Goal: Transaction & Acquisition: Purchase product/service

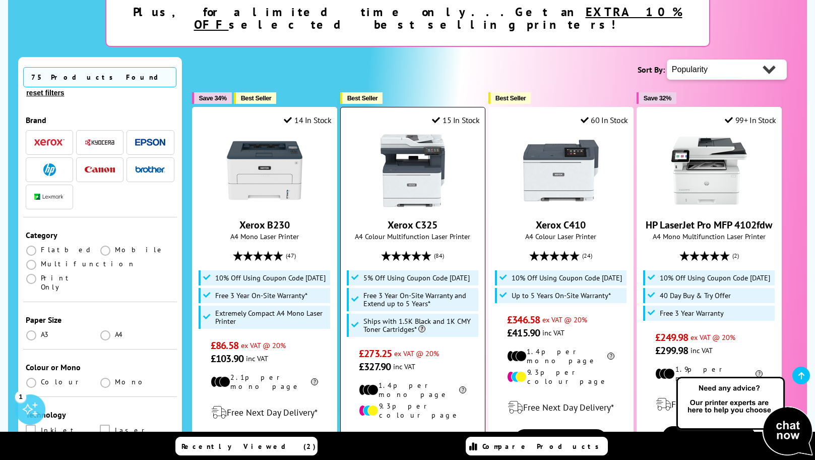
scroll to position [302, 0]
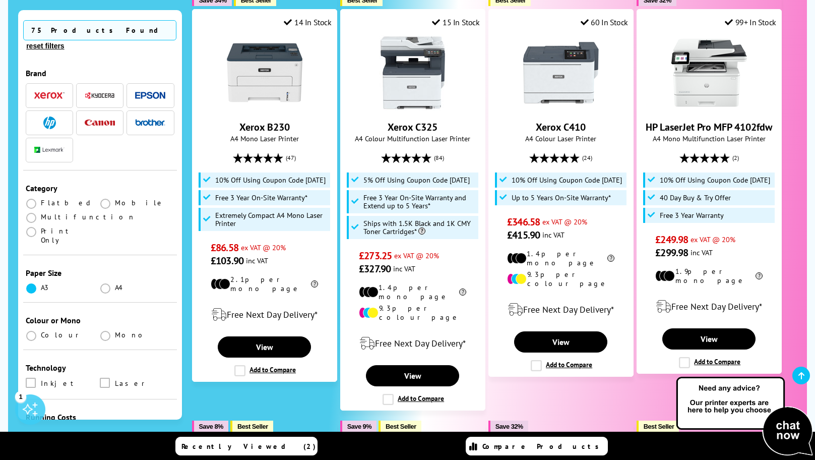
click at [27, 283] on span at bounding box center [31, 288] width 10 height 10
click at [41, 284] on input "radio" at bounding box center [41, 284] width 0 height 0
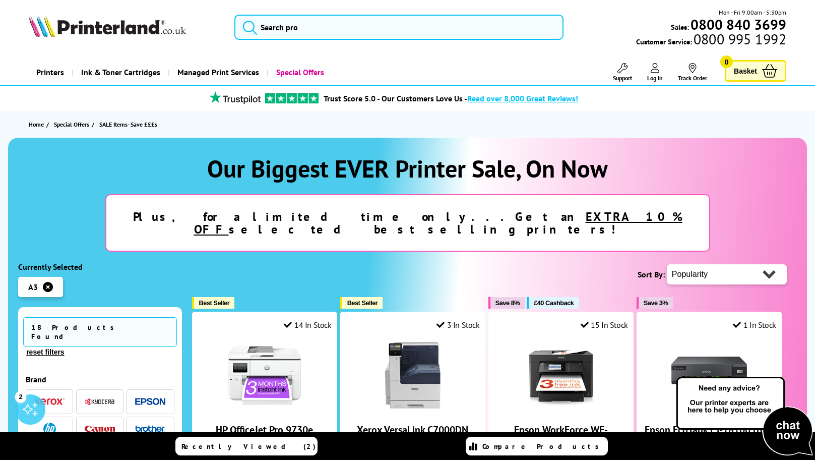
scroll to position [164, 0]
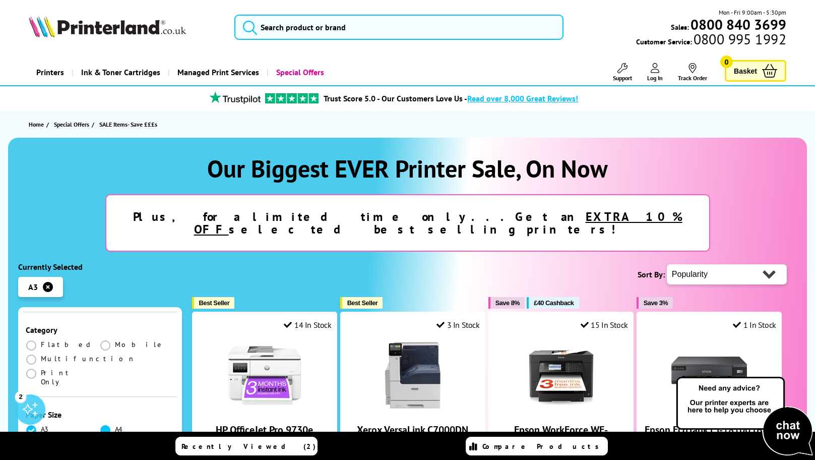
click at [101, 425] on span at bounding box center [105, 430] width 10 height 10
click at [115, 426] on input "radio" at bounding box center [115, 426] width 0 height 0
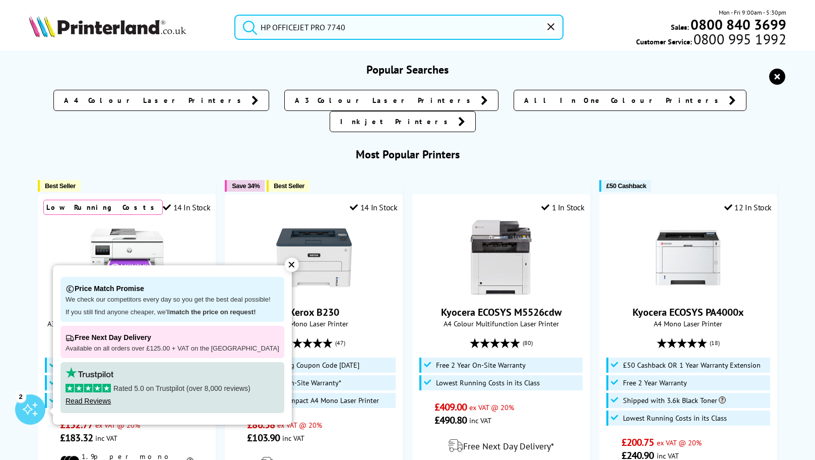
drag, startPoint x: 335, startPoint y: 28, endPoint x: 253, endPoint y: 28, distance: 81.6
click at [253, 28] on form "HP OFFICEJET PRO 7740" at bounding box center [398, 27] width 329 height 25
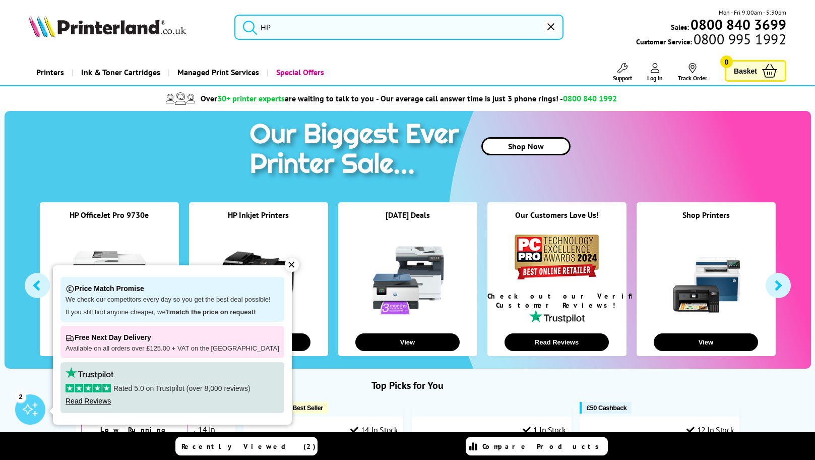
type input "H"
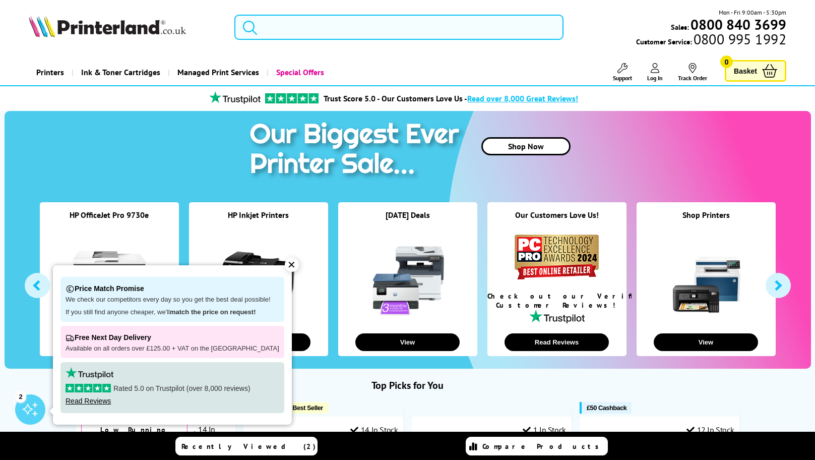
click at [363, 31] on input "search" at bounding box center [398, 27] width 329 height 25
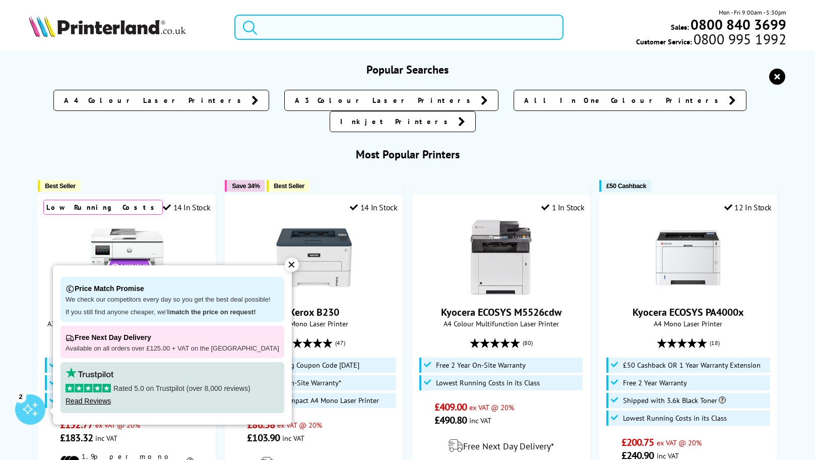
paste input "HP OFFICEJET PRO 7740"
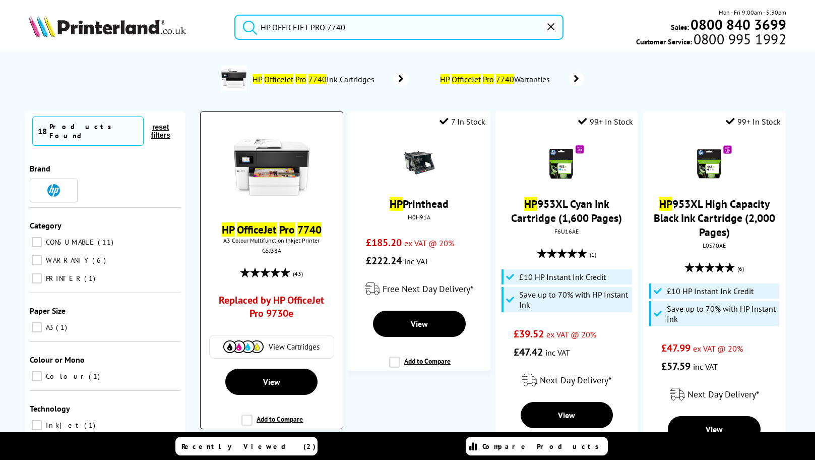
type input "HP OFFICEJET PRO 7740"
click at [274, 304] on link "Replaced by HP OfficeJet Pro 9730e" at bounding box center [271, 308] width 105 height 31
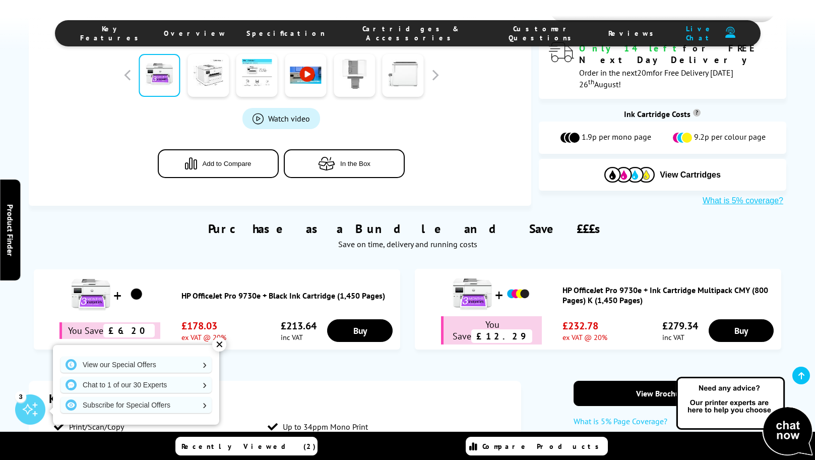
scroll to position [434, 0]
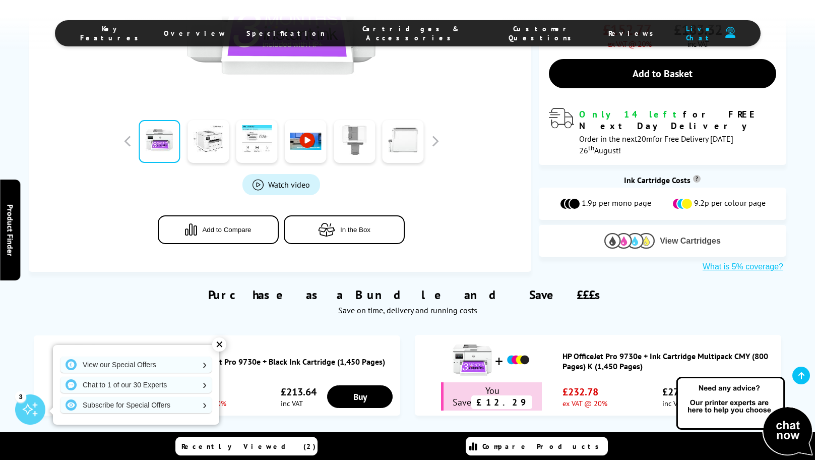
click at [652, 233] on img at bounding box center [629, 241] width 50 height 16
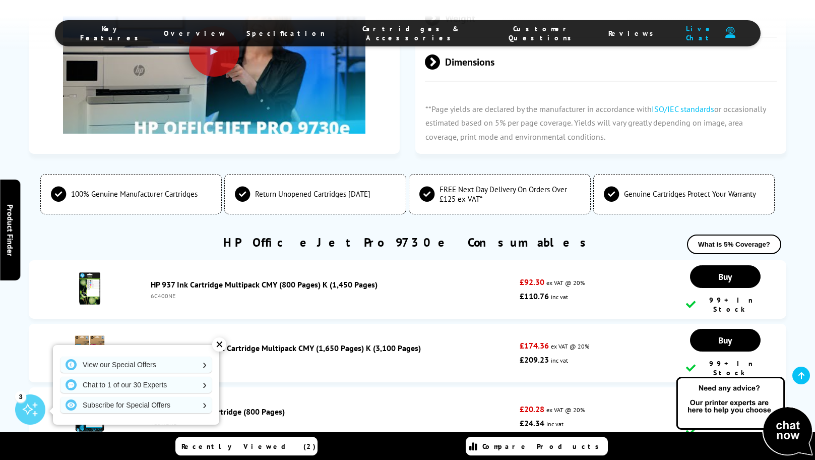
scroll to position [2479, 0]
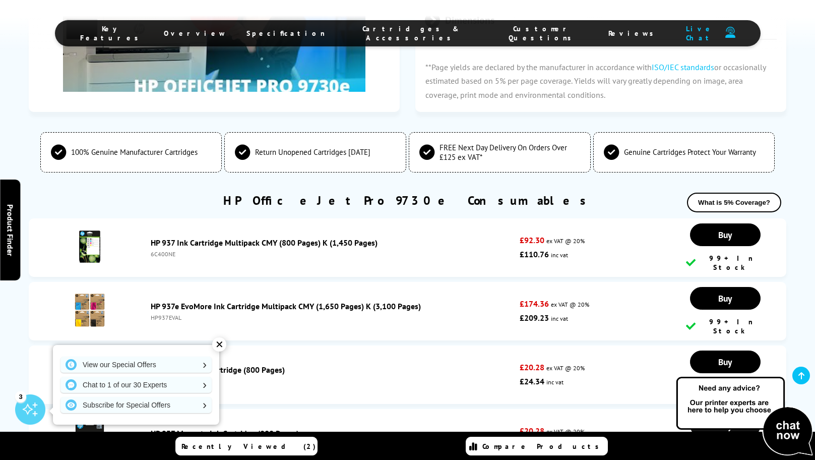
click at [219, 341] on div "✕" at bounding box center [219, 344] width 14 height 14
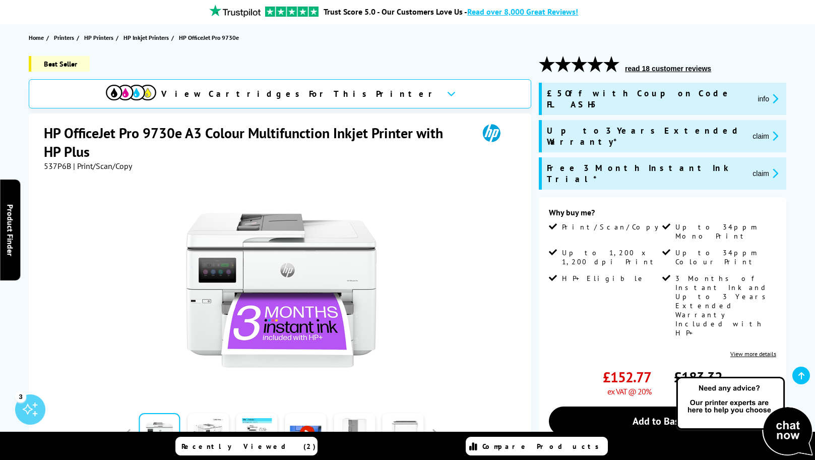
scroll to position [271, 0]
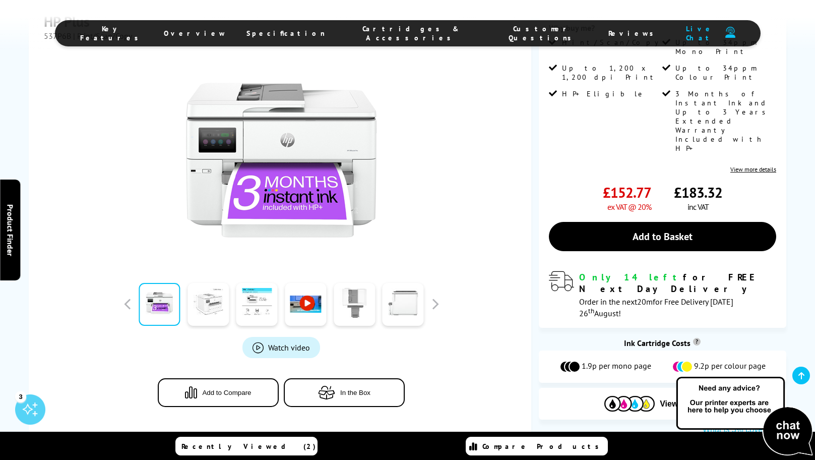
click at [213, 283] on link at bounding box center [207, 304] width 41 height 43
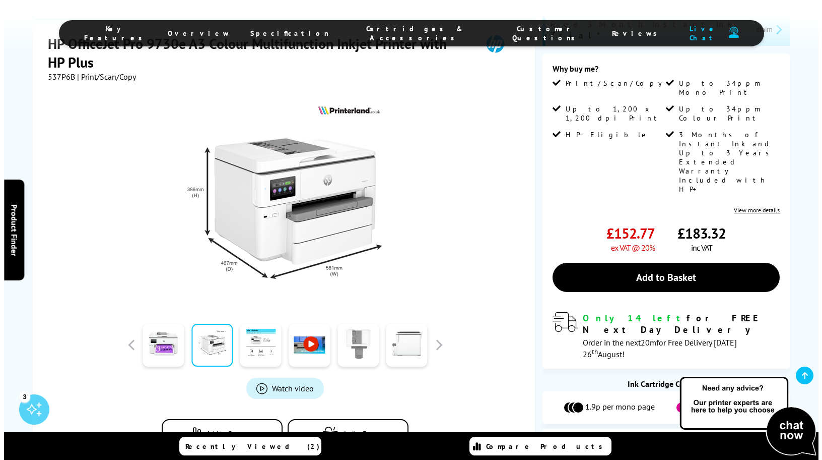
scroll to position [205, 0]
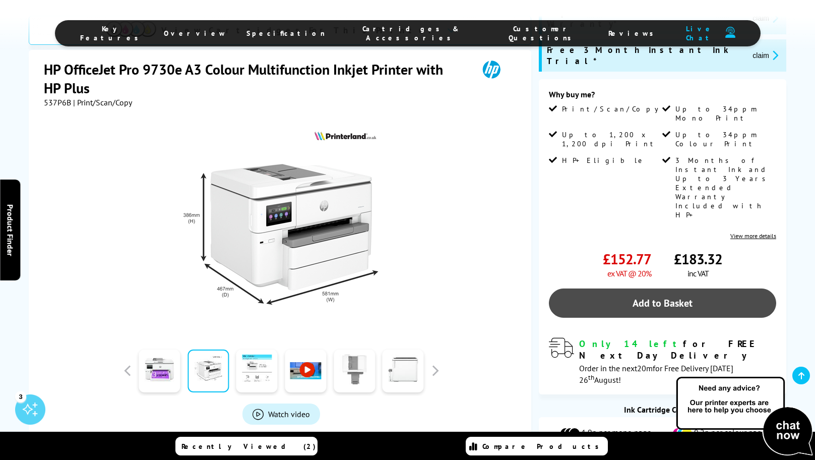
click at [611, 288] on link "Add to Basket" at bounding box center [662, 302] width 227 height 29
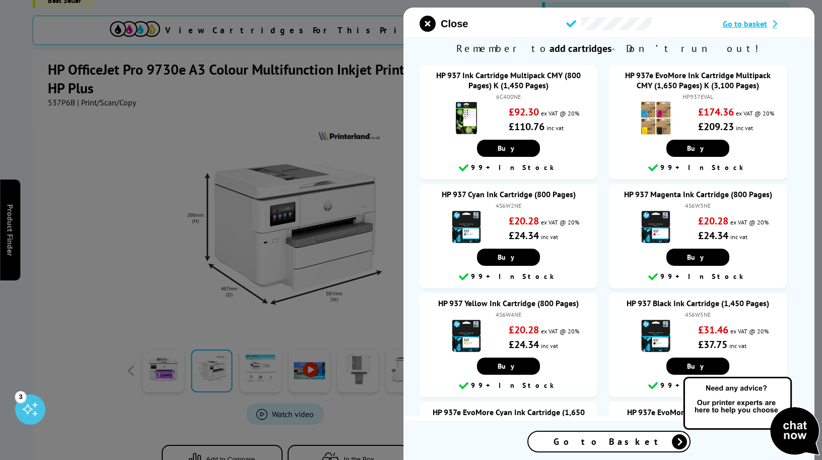
click at [609, 437] on span "Go to Basket" at bounding box center [609, 441] width 111 height 12
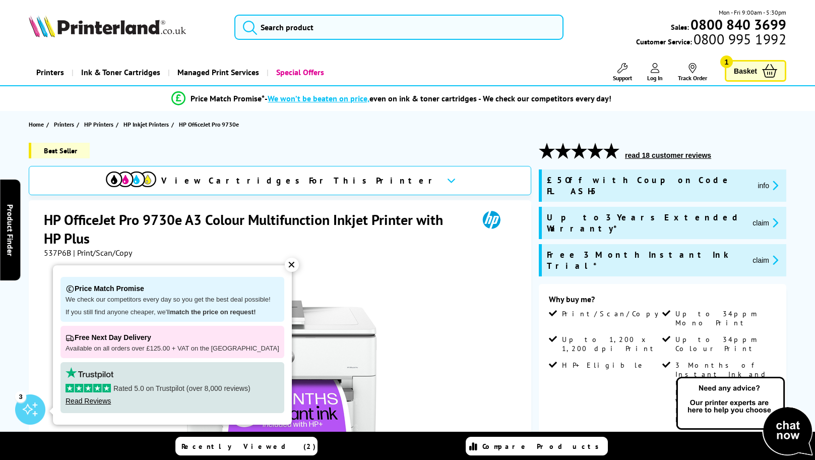
click at [769, 217] on icon "promo-description" at bounding box center [773, 222] width 9 height 11
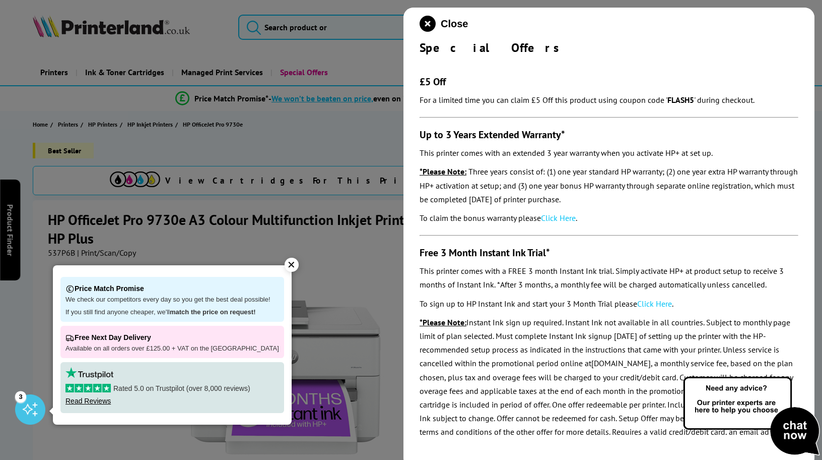
click at [286, 268] on div "✕" at bounding box center [292, 265] width 14 height 14
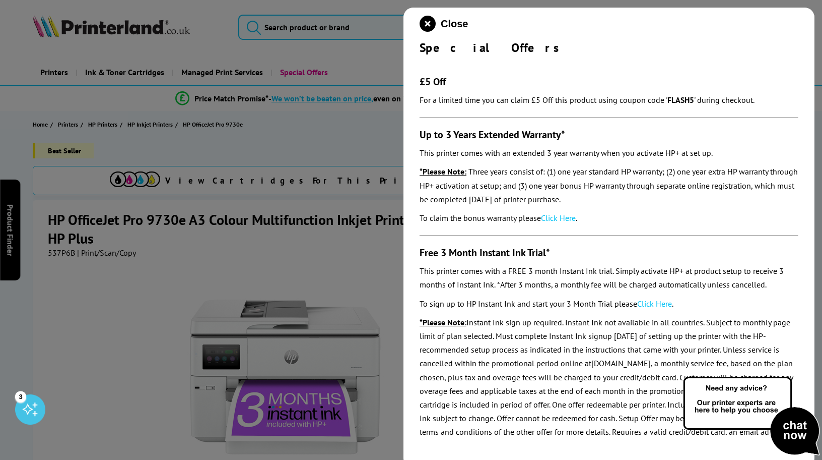
click at [327, 271] on div at bounding box center [411, 230] width 822 height 460
click at [433, 27] on icon "close modal" at bounding box center [428, 24] width 16 height 16
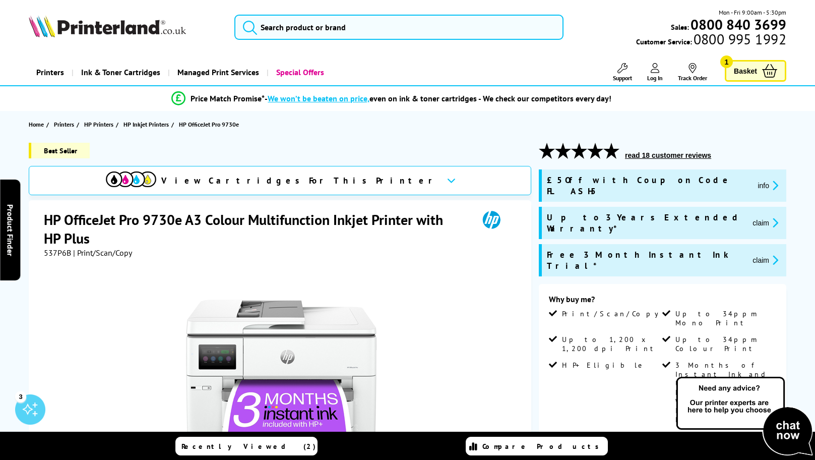
click at [760, 67] on link "Basket 1" at bounding box center [755, 71] width 61 height 22
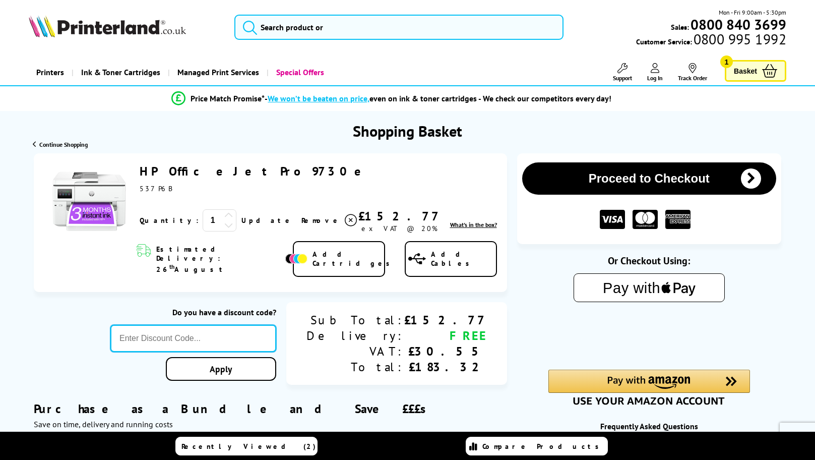
click at [191, 327] on input "text" at bounding box center [192, 338] width 165 height 27
type input "FLASH5"
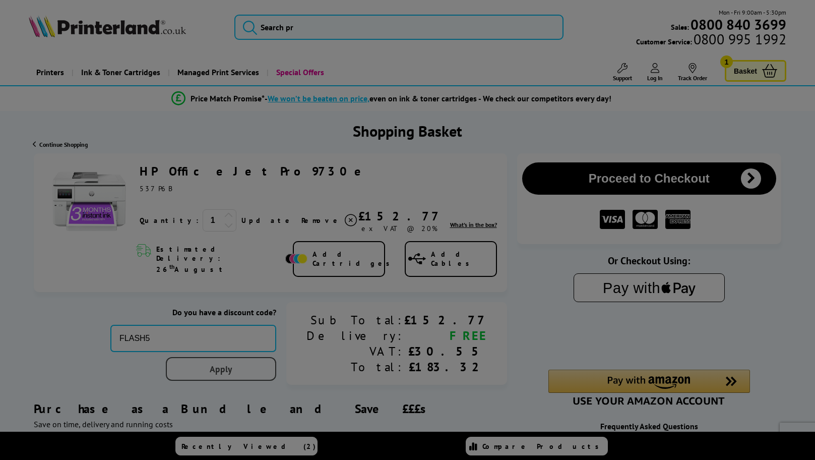
click at [293, 357] on div "Proceed to Checkout Shopping Basket 1 Update" at bounding box center [407, 394] width 815 height 482
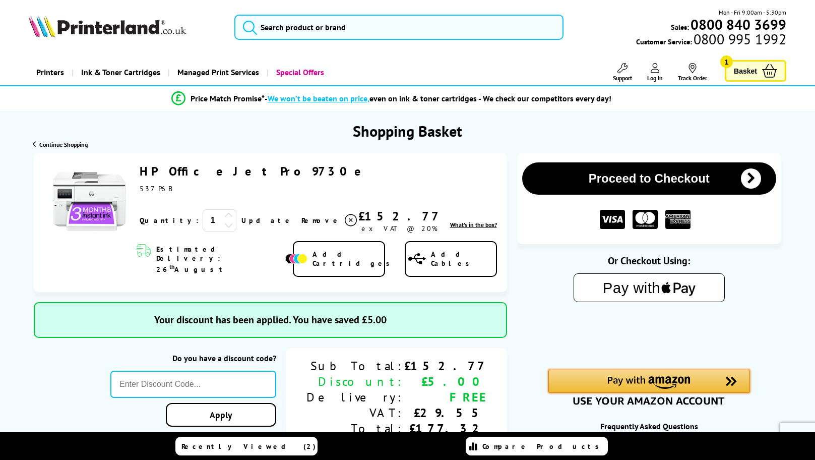
click at [614, 379] on img "Amazon Pay - Use your Amazon account" at bounding box center [649, 382] width 83 height 13
